Goal: Information Seeking & Learning: Learn about a topic

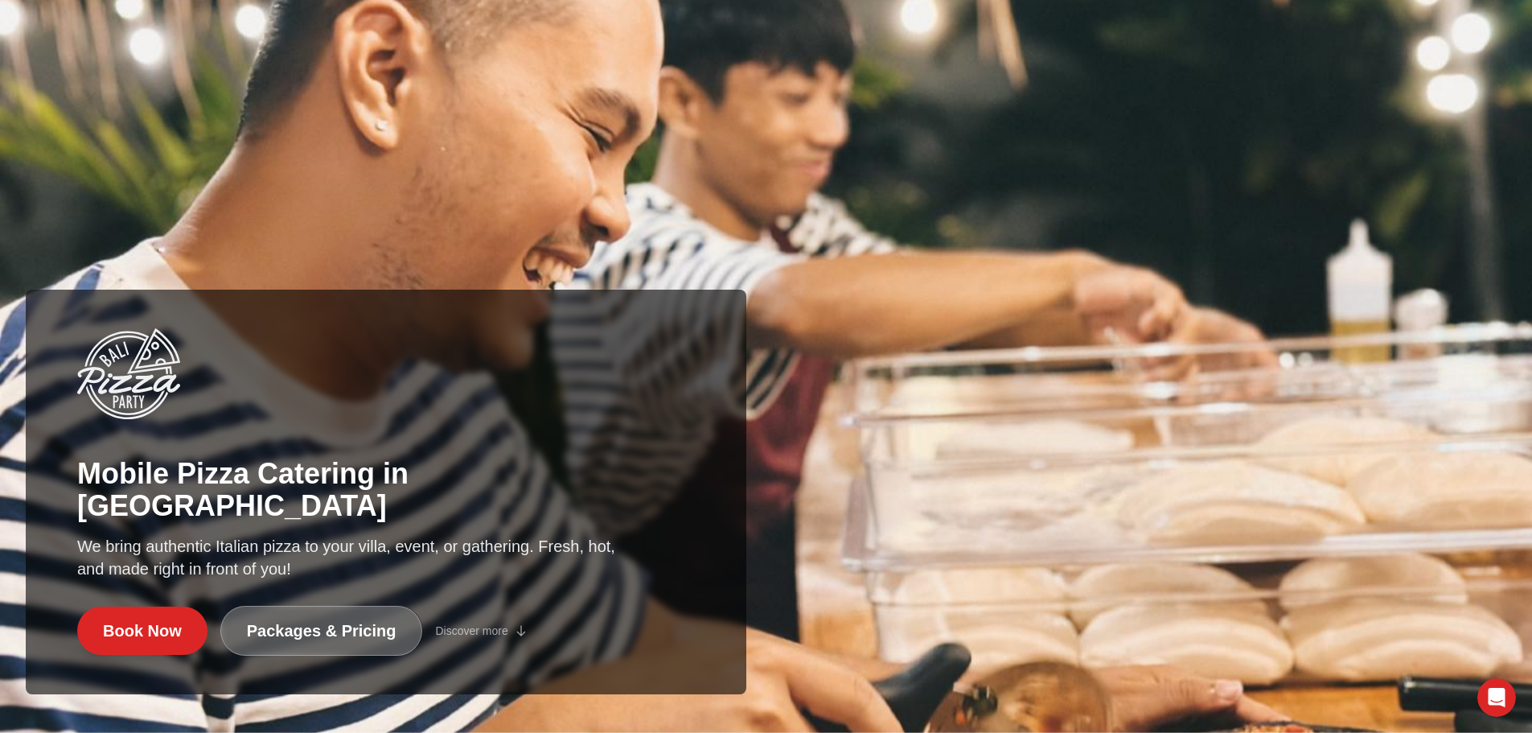
click at [302, 640] on link "Packages & Pricing" at bounding box center [321, 631] width 203 height 50
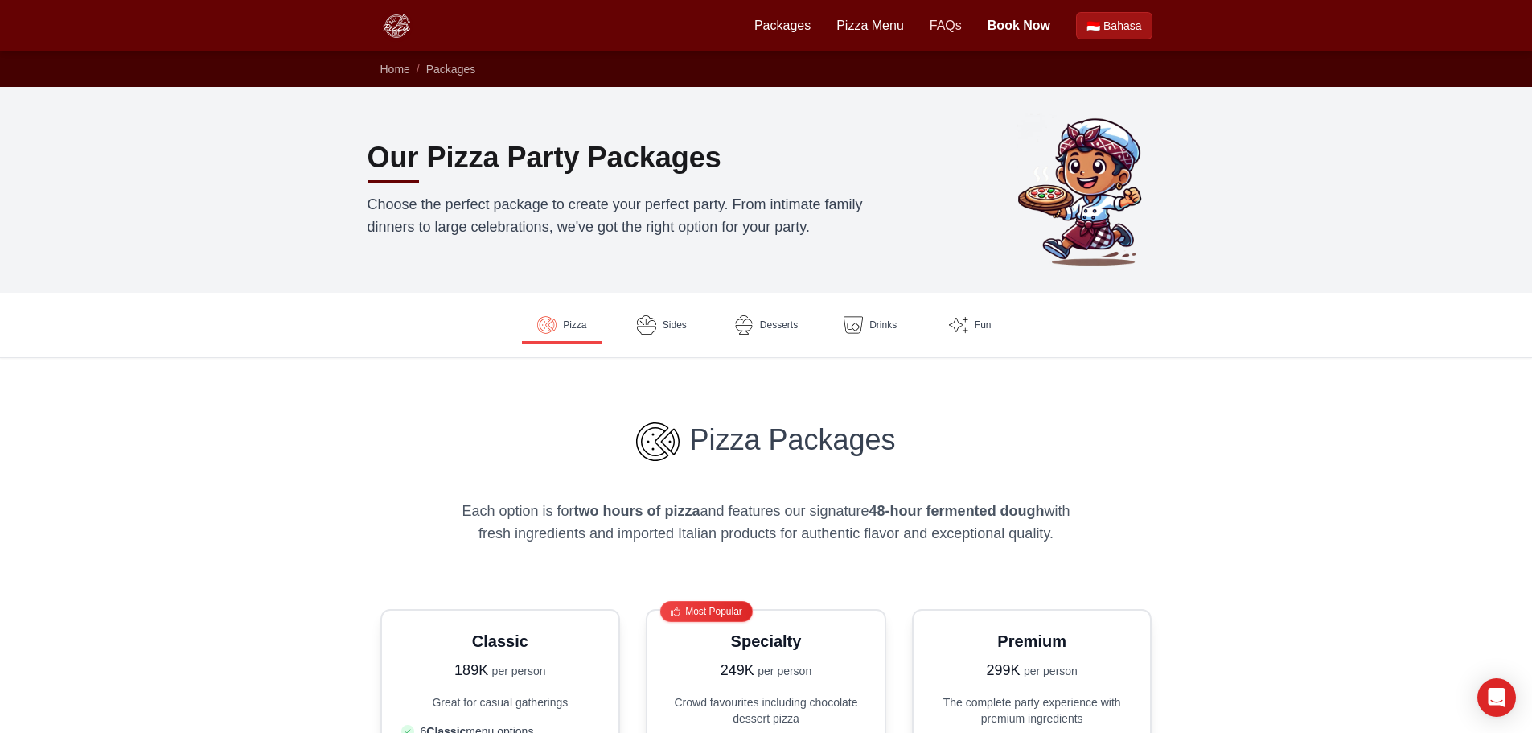
click at [954, 23] on link "FAQs" at bounding box center [946, 25] width 32 height 19
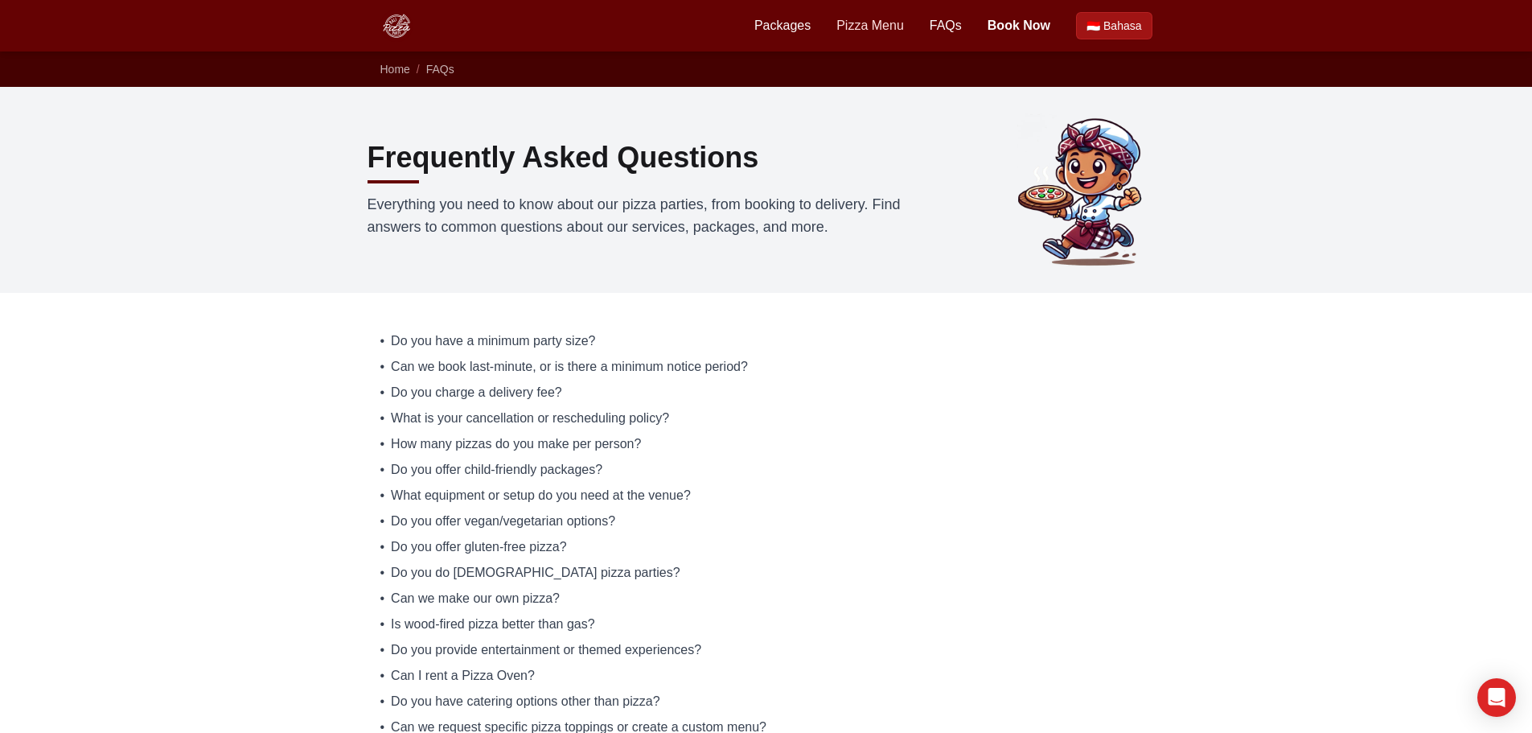
click at [857, 22] on link "Pizza Menu" at bounding box center [870, 25] width 68 height 19
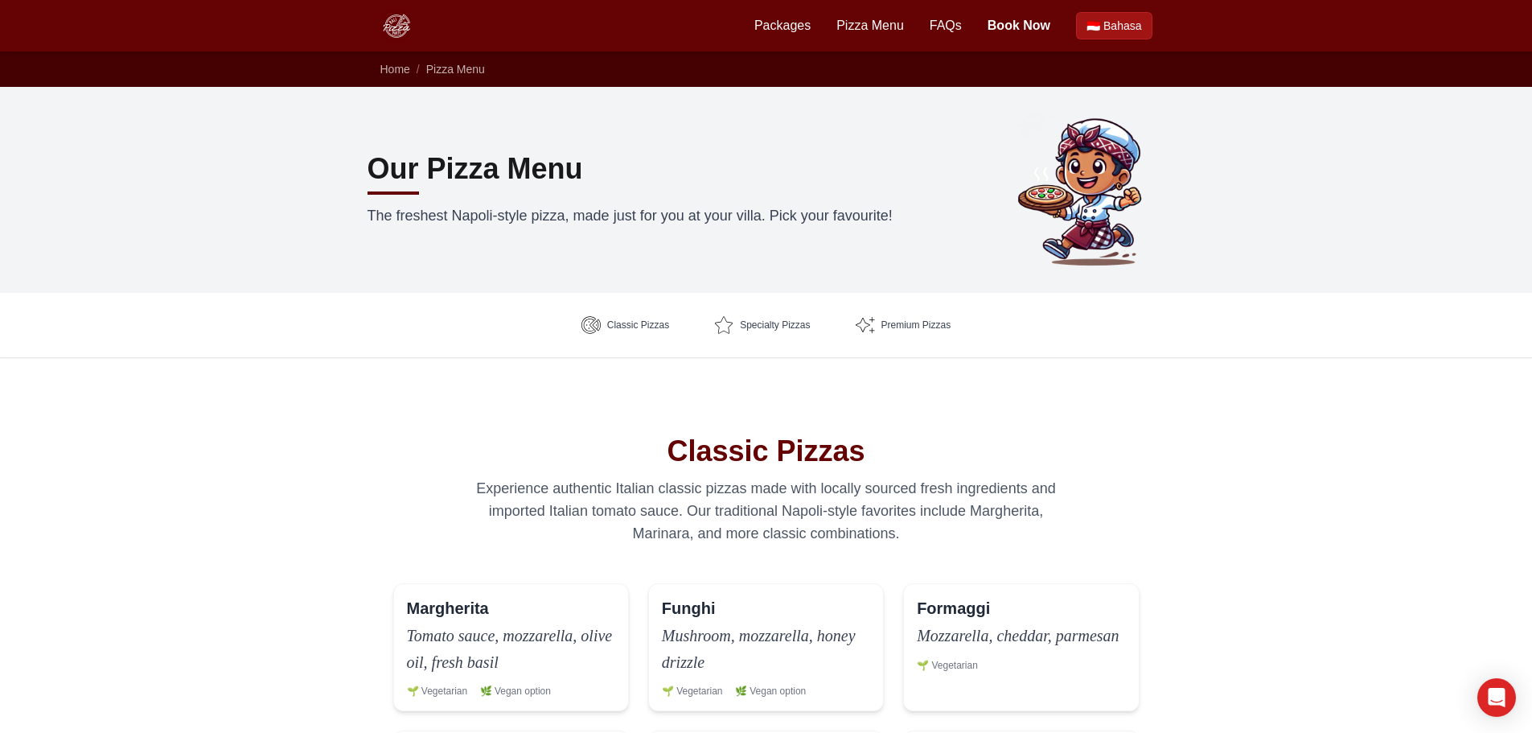
click at [786, 15] on div "Packages Pizza Menu FAQs Book Now 🇮🇩 Bahasa" at bounding box center [953, 25] width 398 height 27
click at [790, 27] on link "Packages" at bounding box center [782, 25] width 56 height 19
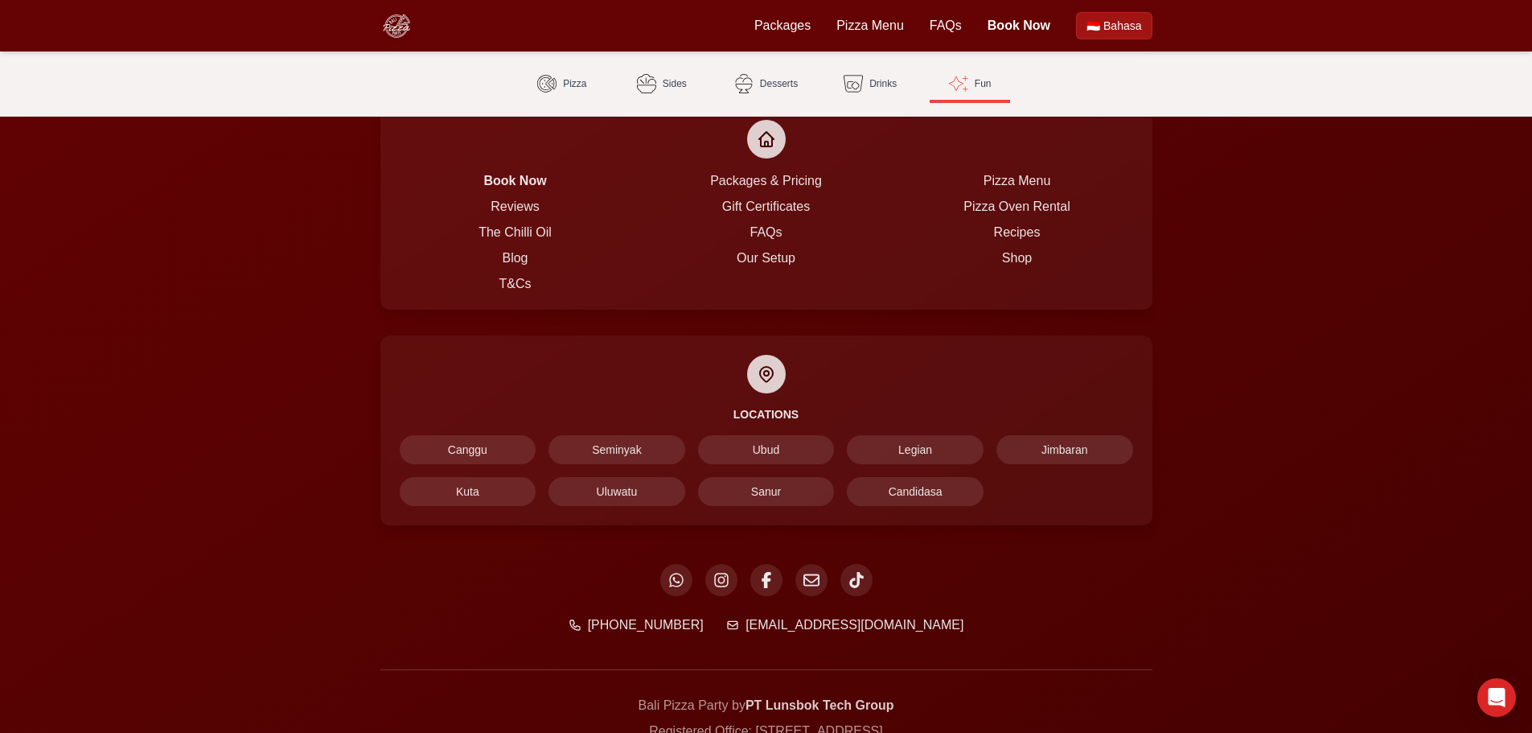
scroll to position [3843, 0]
